Goal: Information Seeking & Learning: Find contact information

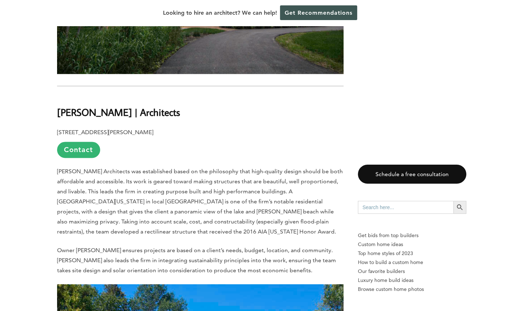
scroll to position [6120, 0]
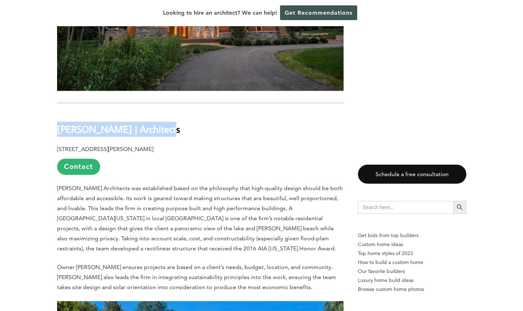
drag, startPoint x: 140, startPoint y: 108, endPoint x: 49, endPoint y: 111, distance: 90.9
copy b "[PERSON_NAME] | Architects"
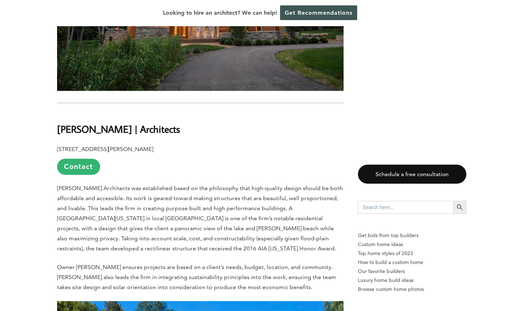
click at [517, 25] on div "Looking to hire an architect? We can help! Get Recommendations" at bounding box center [261, 13] width 523 height 26
drag, startPoint x: 166, startPoint y: 127, endPoint x: 56, endPoint y: 131, distance: 110.3
copy p "[STREET_ADDRESS][PERSON_NAME]"
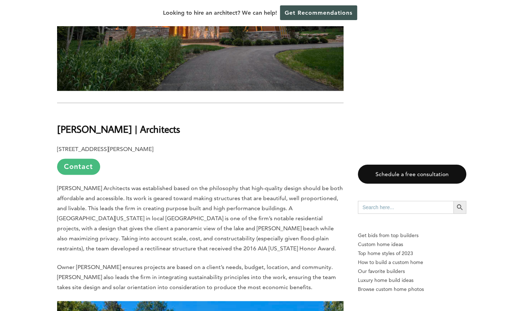
click at [78, 159] on link "Contact" at bounding box center [78, 167] width 43 height 16
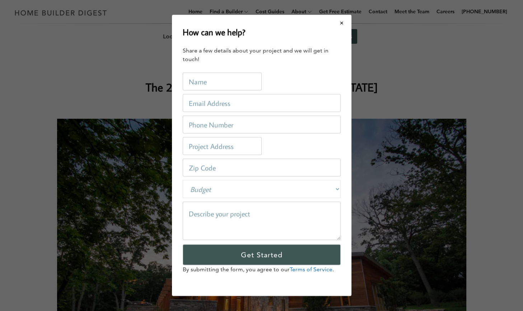
scroll to position [0, 0]
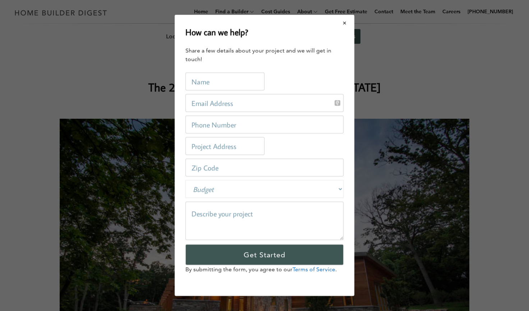
click at [344, 25] on button "Close modal" at bounding box center [344, 22] width 19 height 15
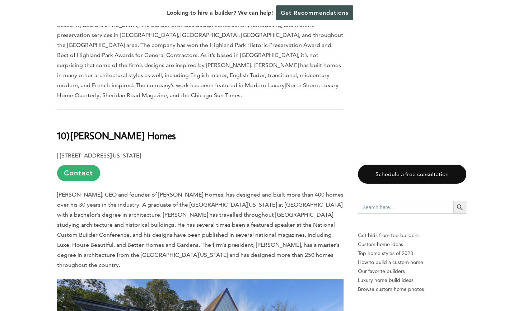
scroll to position [2622, 0]
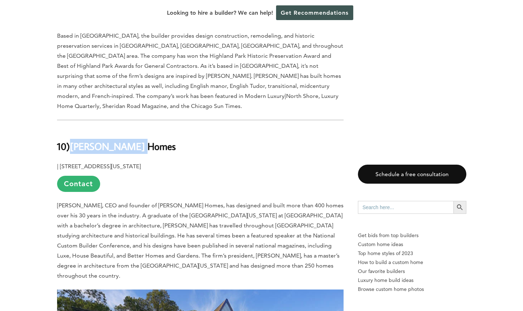
drag, startPoint x: 148, startPoint y: 101, endPoint x: 75, endPoint y: 103, distance: 72.9
click at [75, 129] on h2 "10) A. Perry Homes" at bounding box center [200, 141] width 287 height 25
copy b "A. Perry Homes"
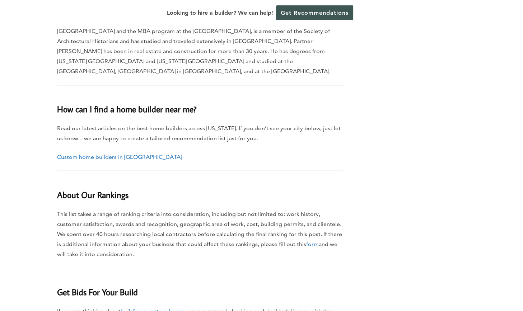
scroll to position [7363, 0]
